Goal: Navigation & Orientation: Find specific page/section

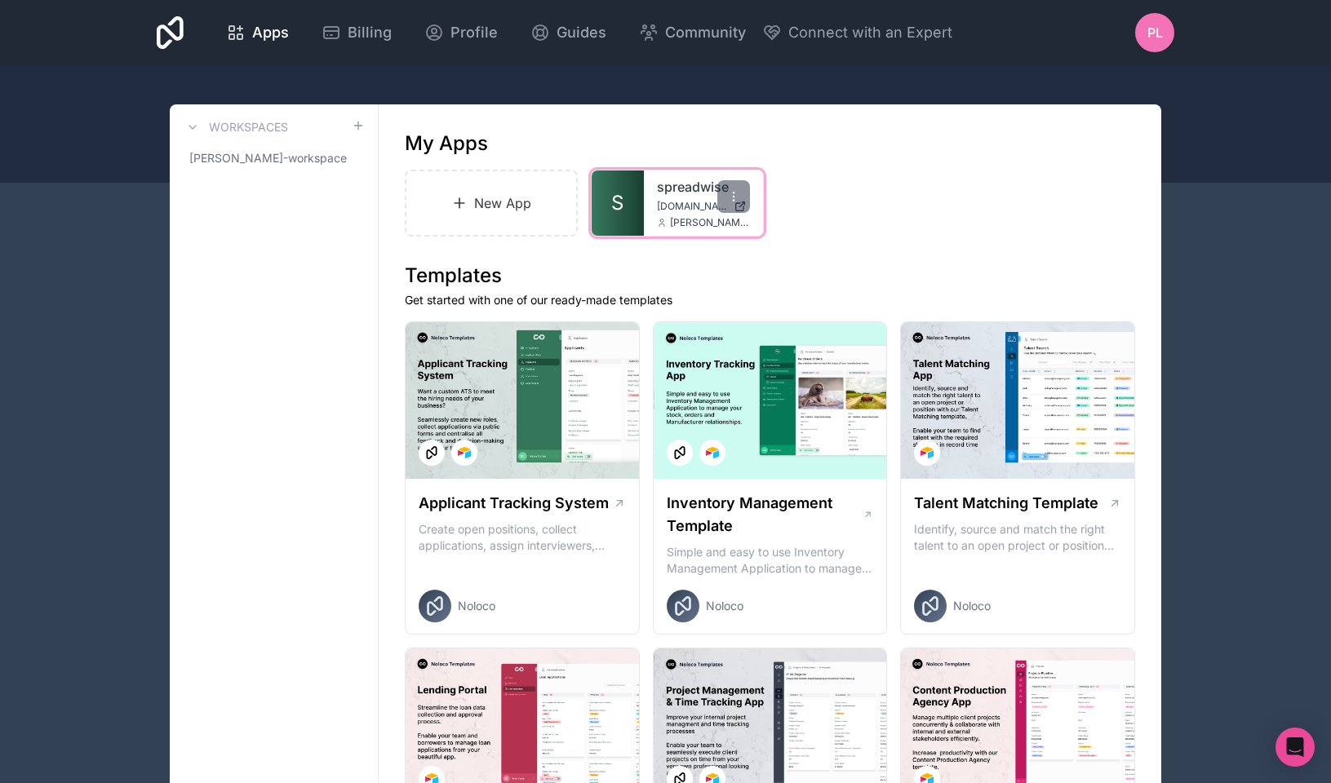
click at [640, 181] on link "S" at bounding box center [618, 203] width 52 height 65
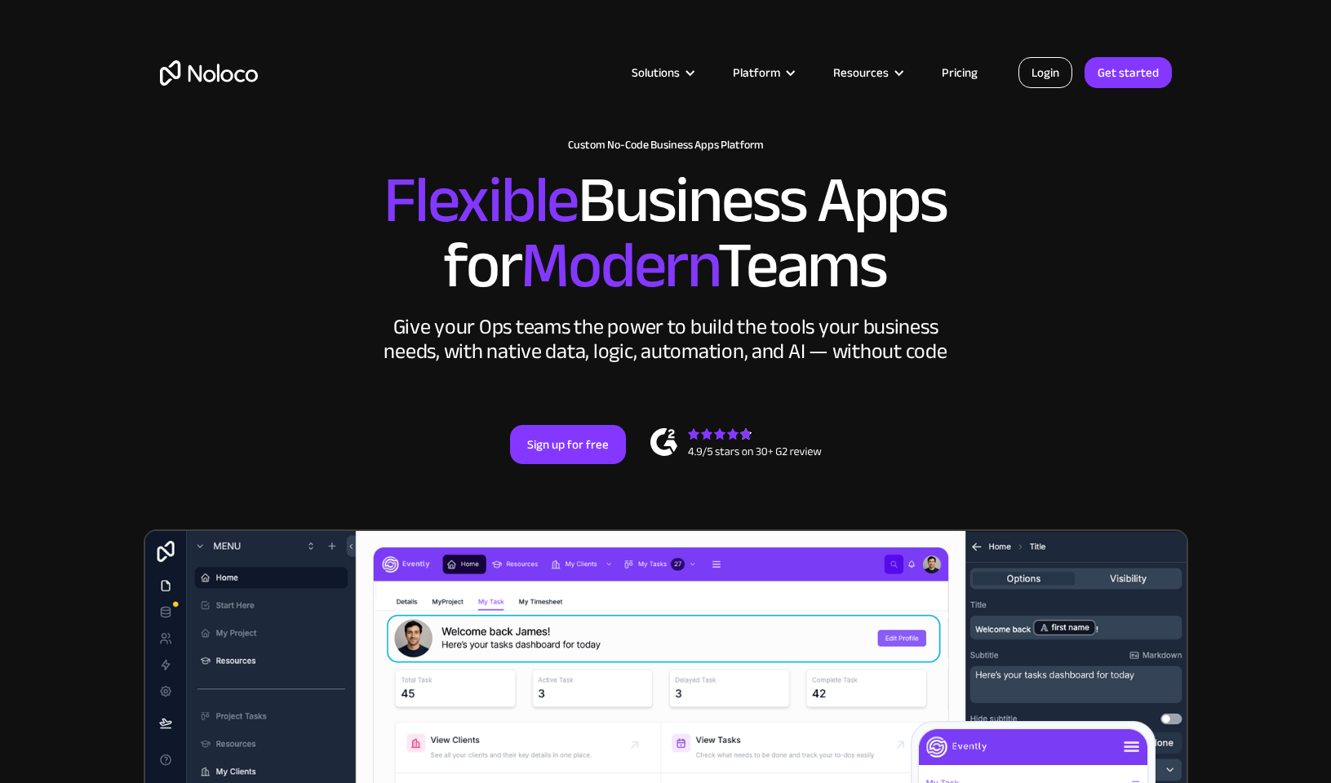
click at [1046, 70] on link "Login" at bounding box center [1045, 72] width 54 height 31
click at [1035, 73] on link "Login" at bounding box center [1045, 72] width 54 height 31
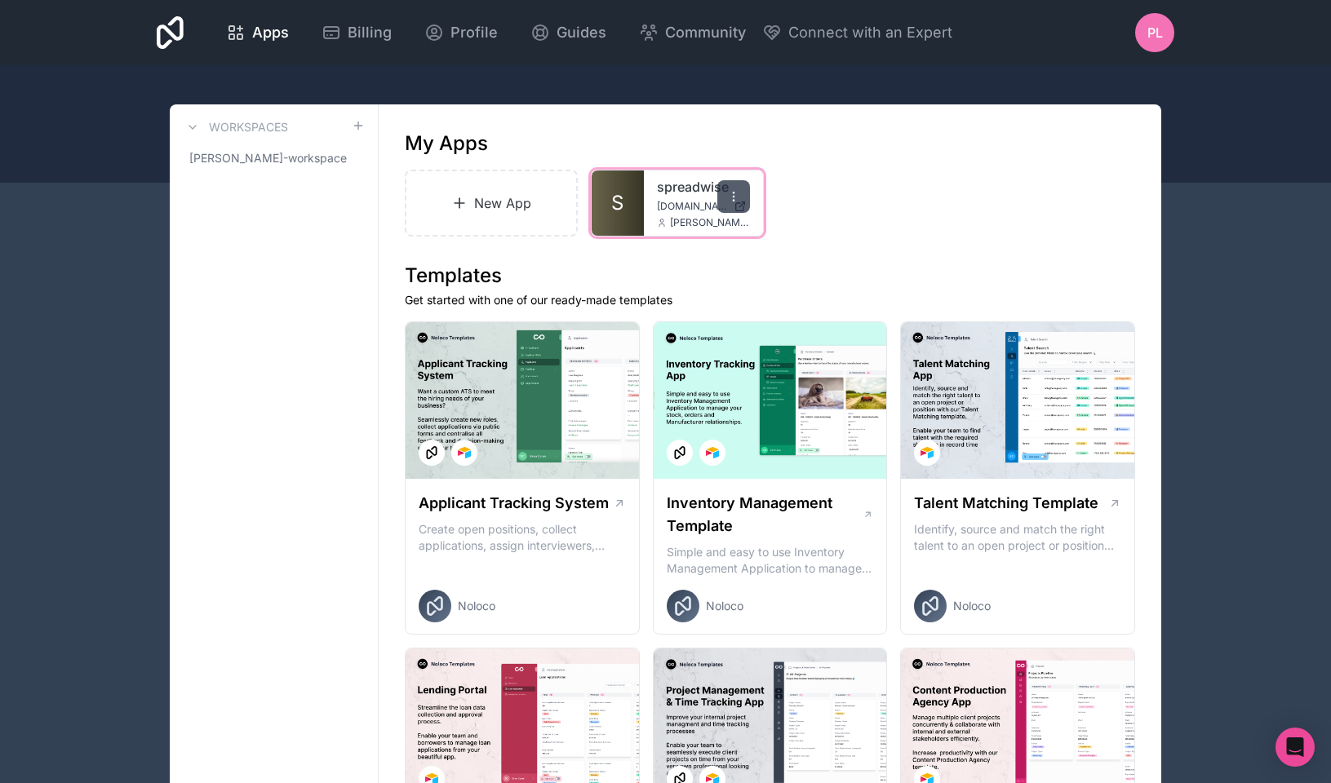
click at [729, 188] on div at bounding box center [733, 196] width 33 height 33
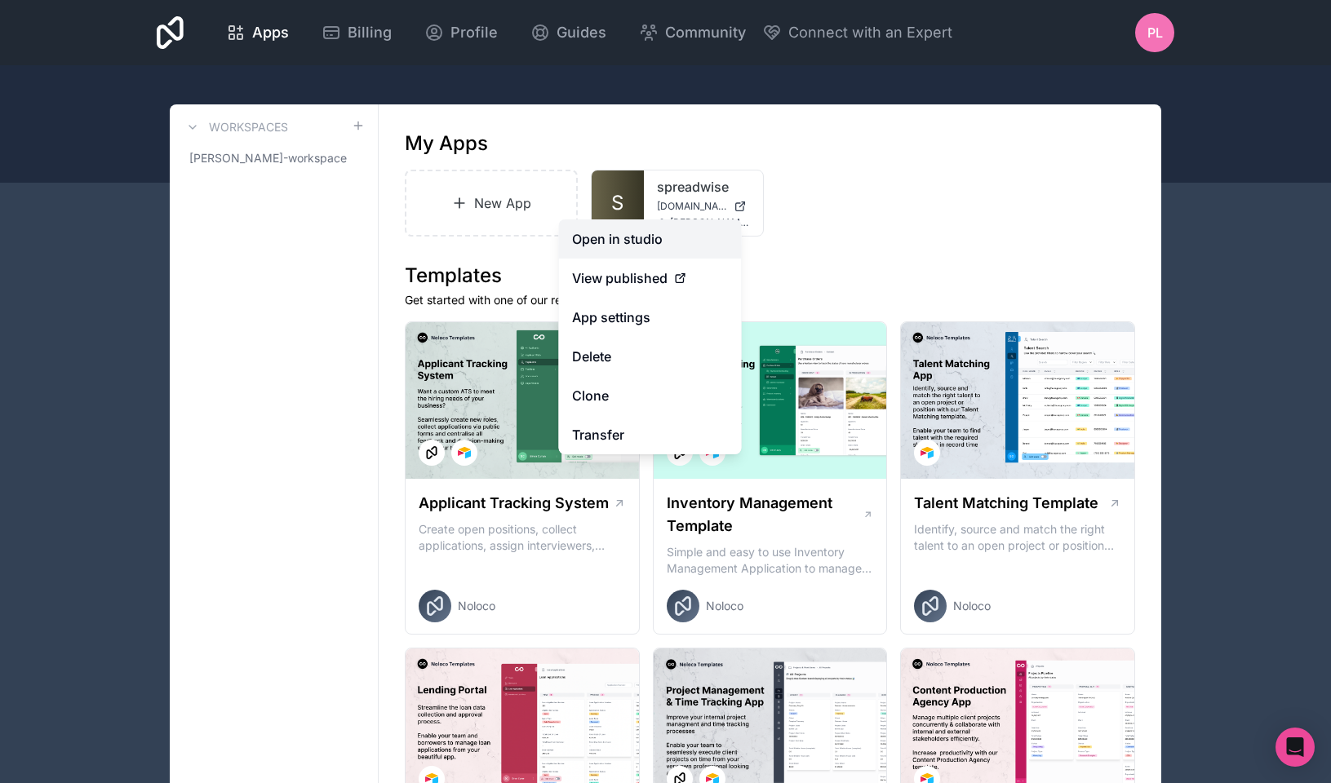
click at [679, 237] on link "Open in studio" at bounding box center [650, 238] width 183 height 39
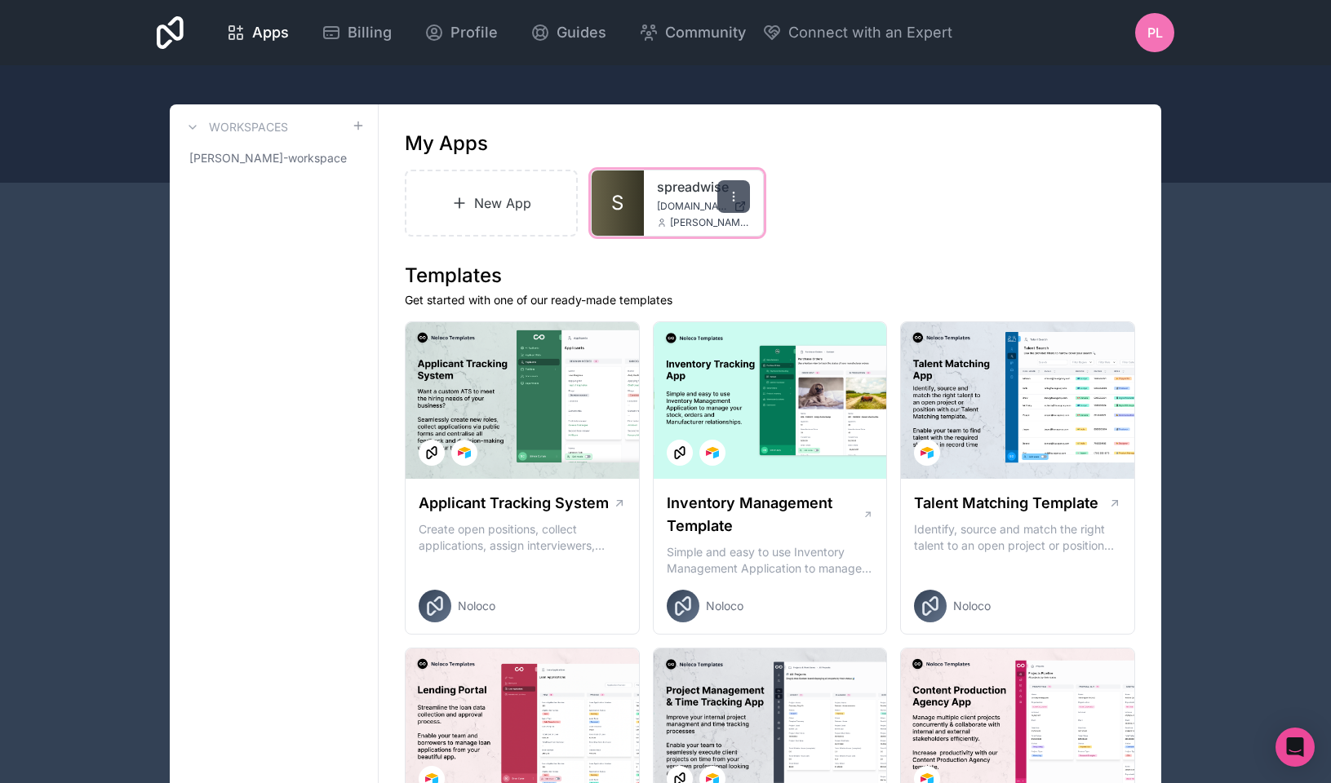
click at [739, 207] on div at bounding box center [733, 196] width 33 height 33
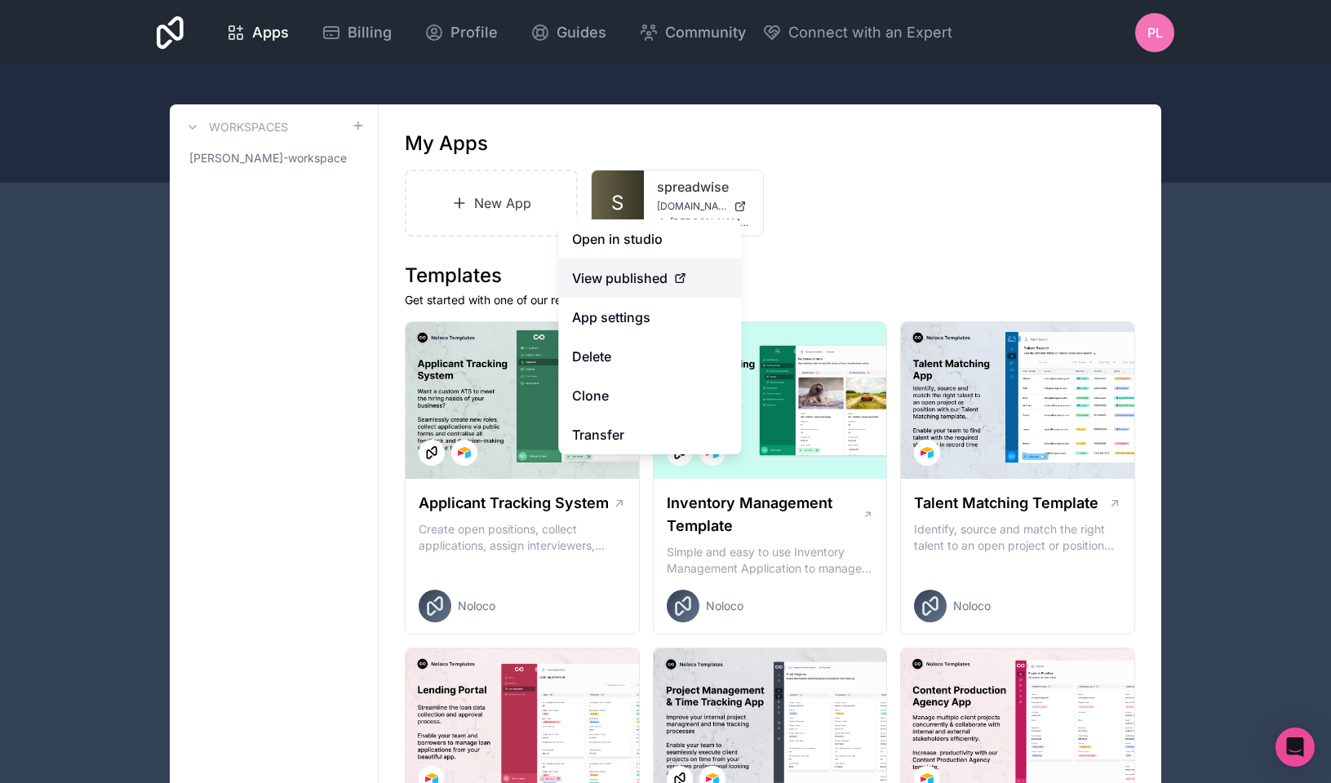
click at [671, 281] on div "View published" at bounding box center [650, 278] width 157 height 20
click at [672, 281] on div "View published" at bounding box center [650, 278] width 157 height 20
click at [675, 279] on icon at bounding box center [680, 278] width 13 height 13
click at [636, 278] on span "View published" at bounding box center [619, 278] width 95 height 20
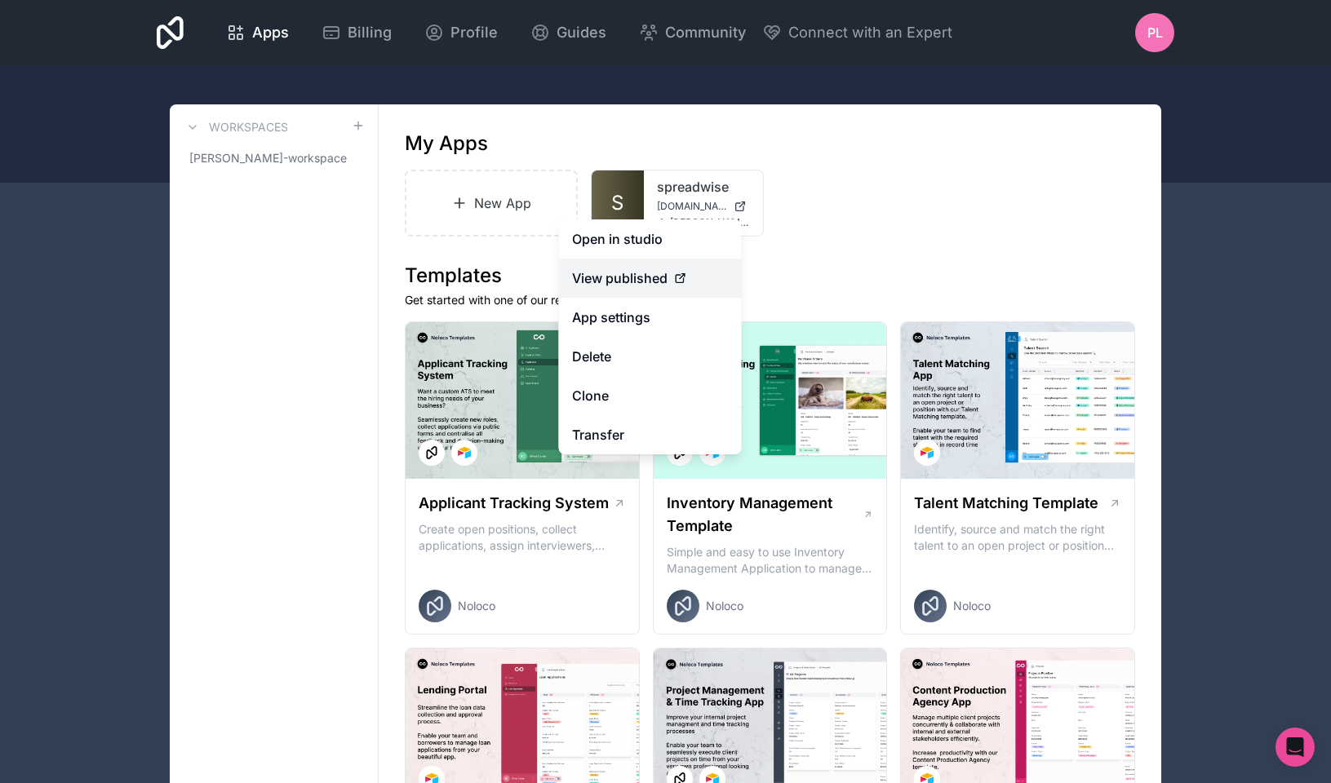
click at [636, 278] on span "View published" at bounding box center [619, 278] width 95 height 20
click at [818, 268] on h1 "Templates" at bounding box center [770, 276] width 730 height 26
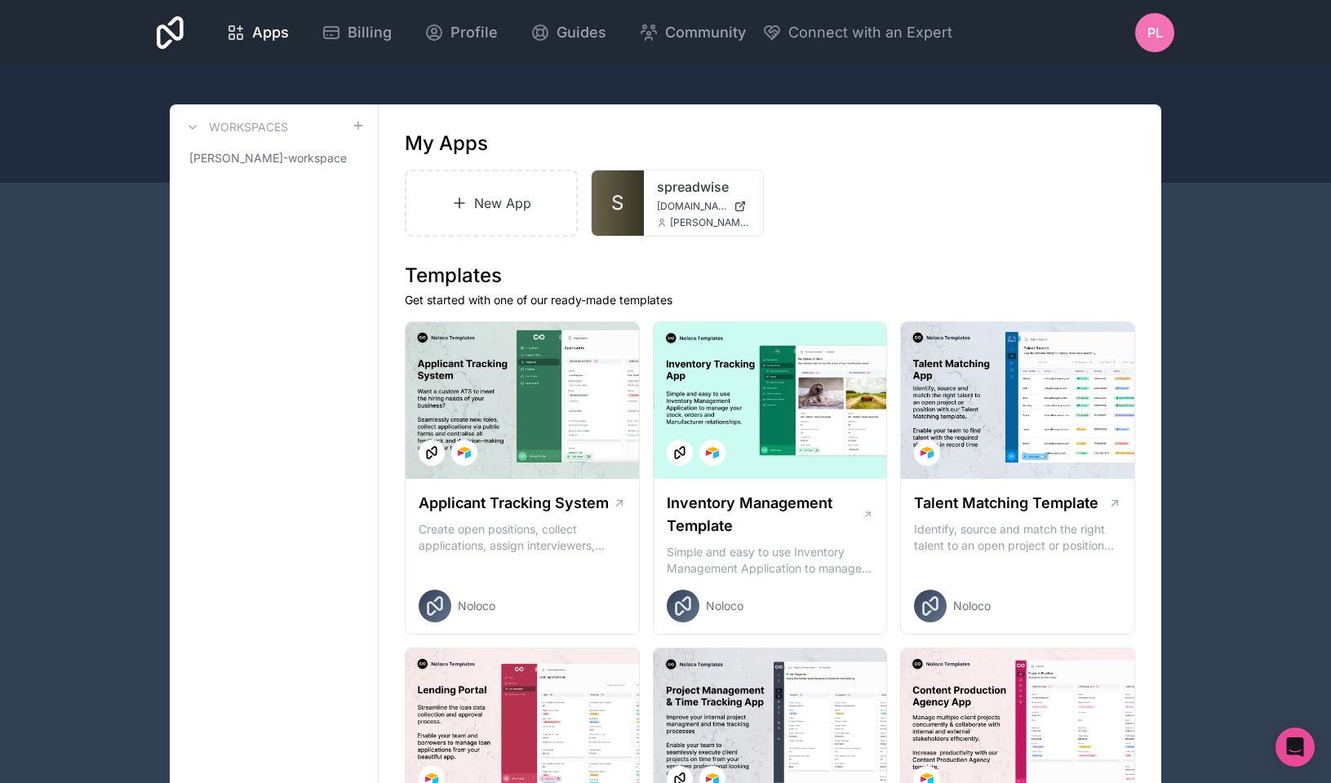
click at [665, 274] on h1 "Templates" at bounding box center [770, 276] width 730 height 26
click at [742, 198] on div at bounding box center [733, 196] width 33 height 33
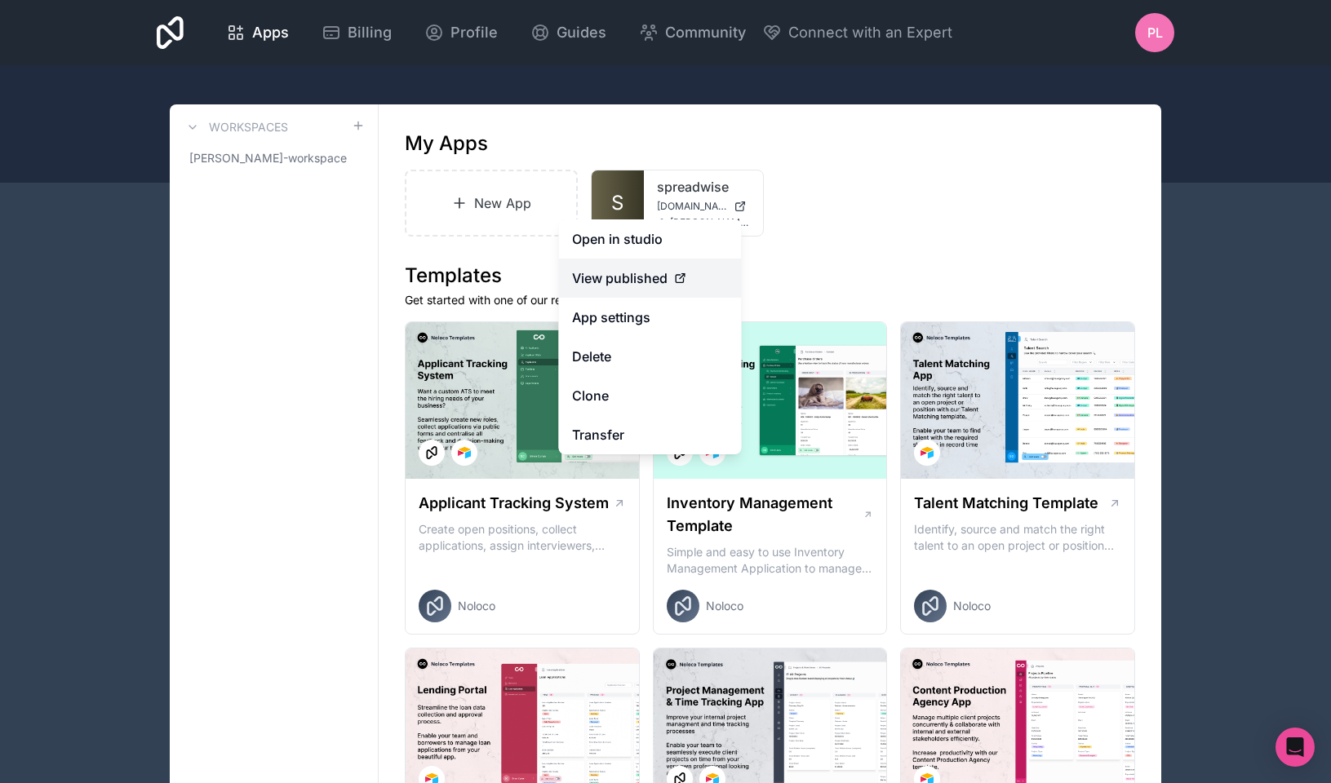
click at [693, 272] on div "View published" at bounding box center [650, 278] width 157 height 20
click at [685, 276] on icon at bounding box center [680, 278] width 13 height 13
click at [677, 277] on icon at bounding box center [680, 278] width 13 height 13
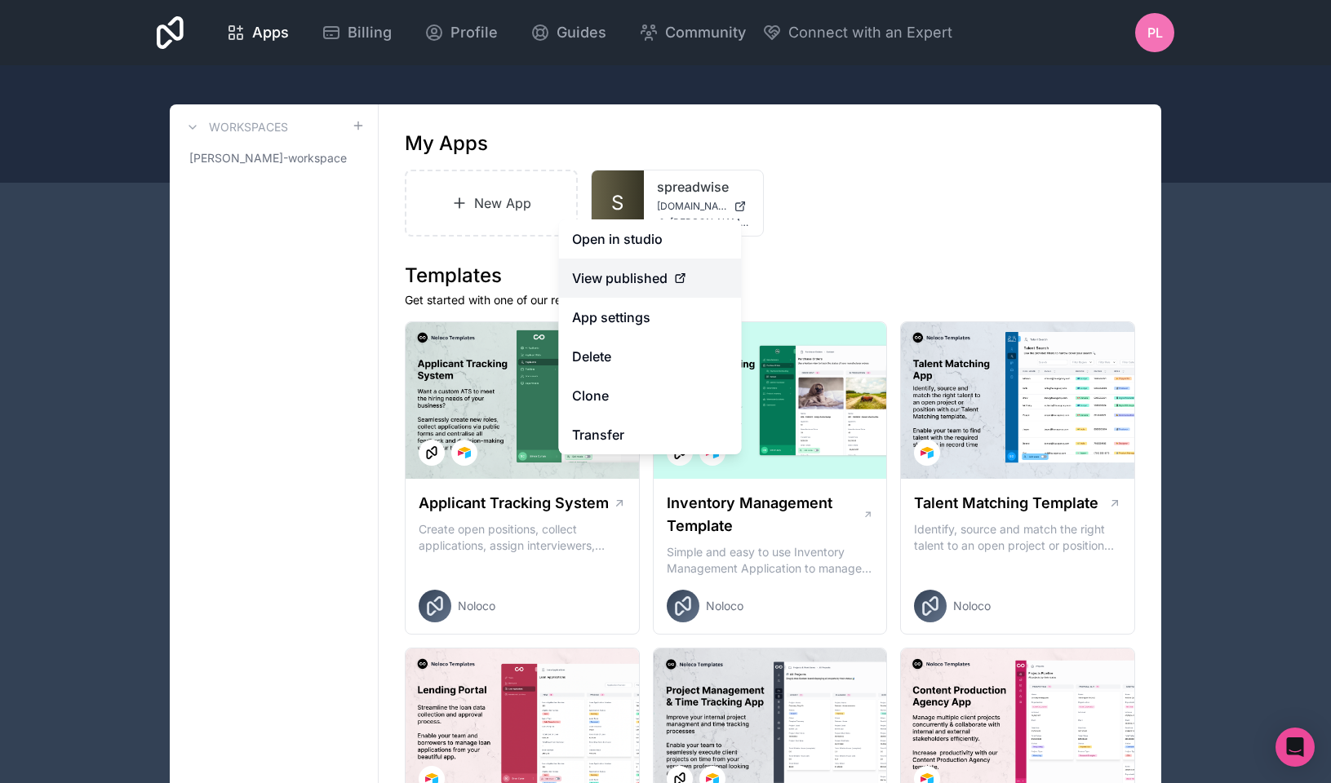
click at [677, 277] on icon at bounding box center [680, 278] width 13 height 13
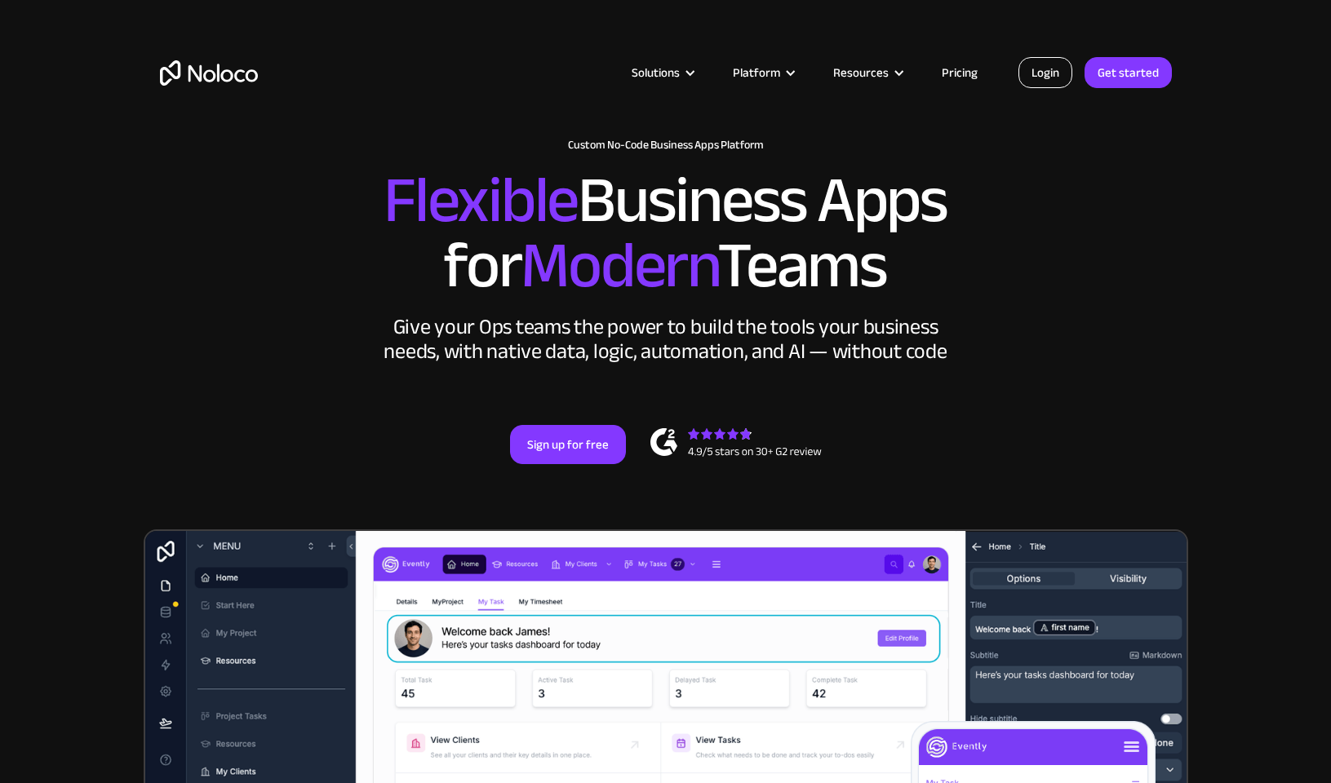
click at [1039, 77] on link "Login" at bounding box center [1045, 72] width 54 height 31
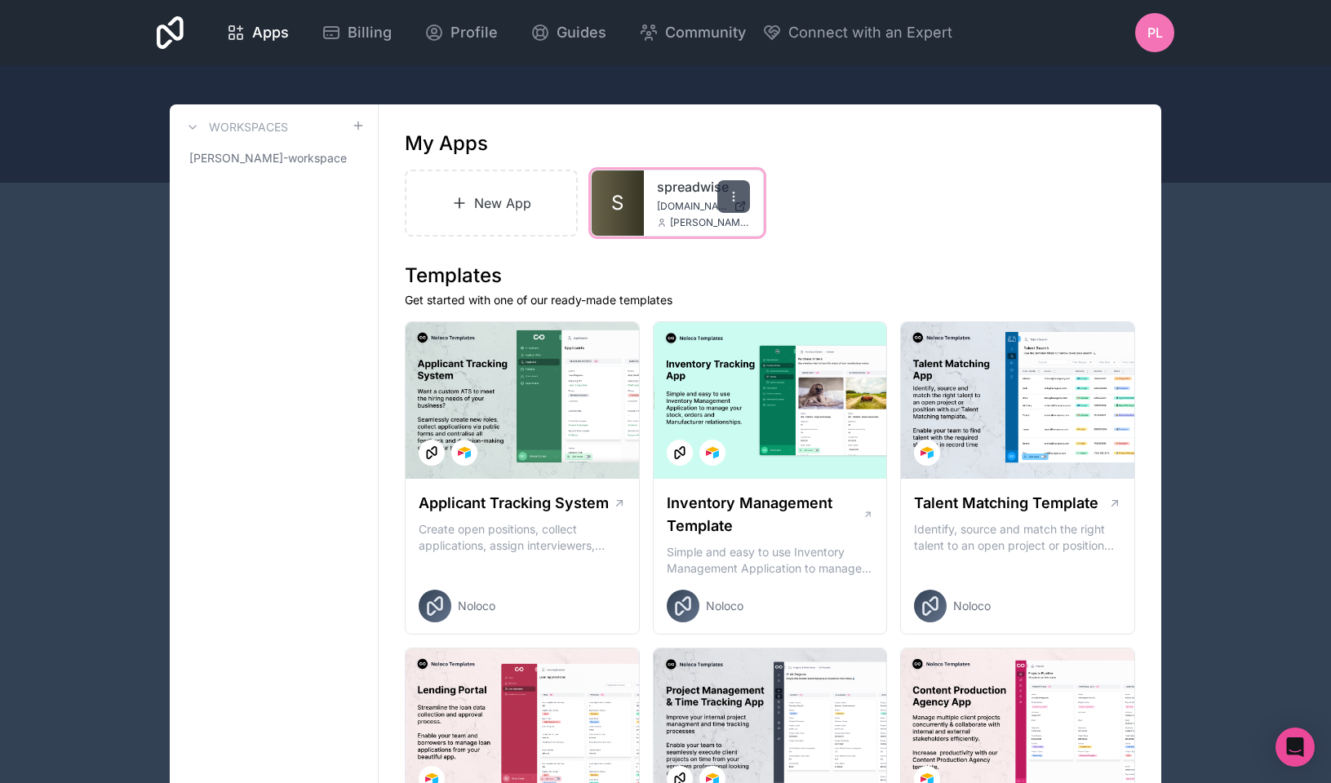
click at [731, 200] on icon at bounding box center [733, 196] width 13 height 13
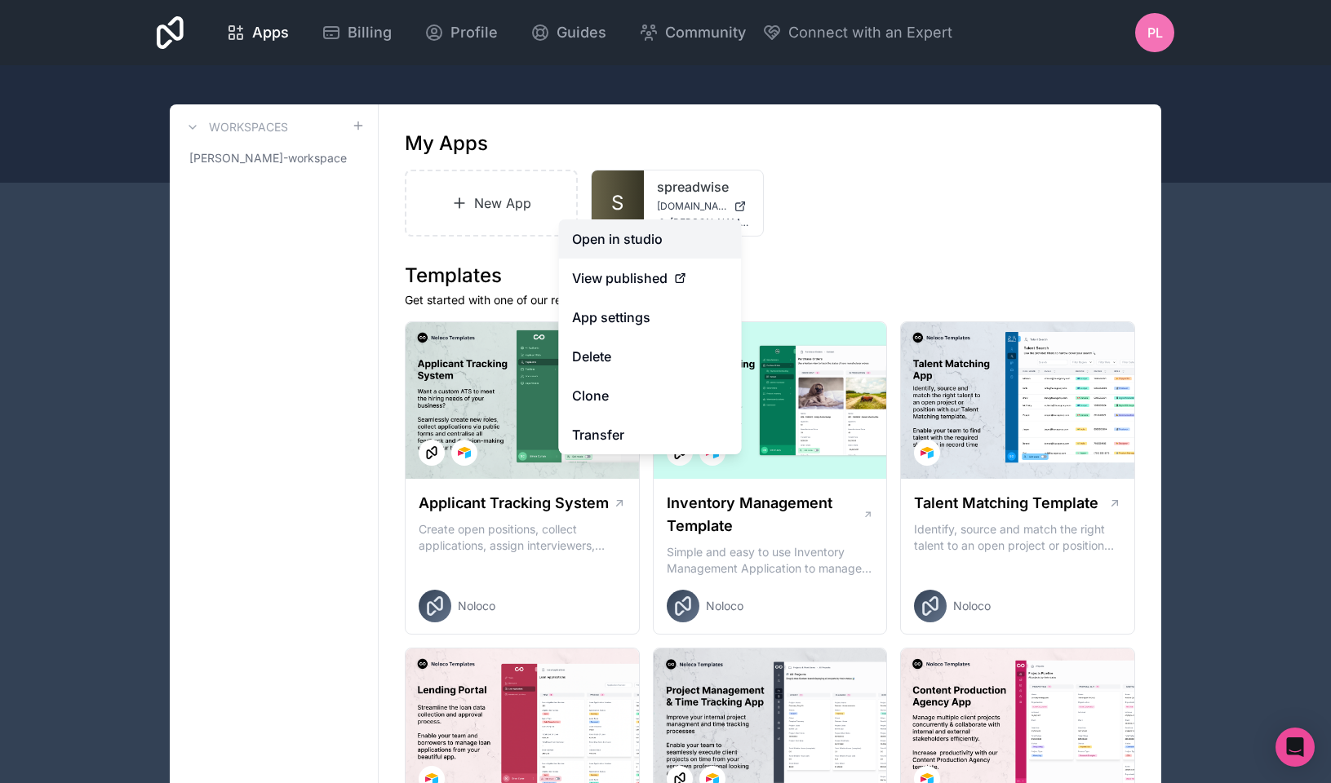
click at [618, 242] on link "Open in studio" at bounding box center [650, 238] width 183 height 39
